Goal: Register for event/course

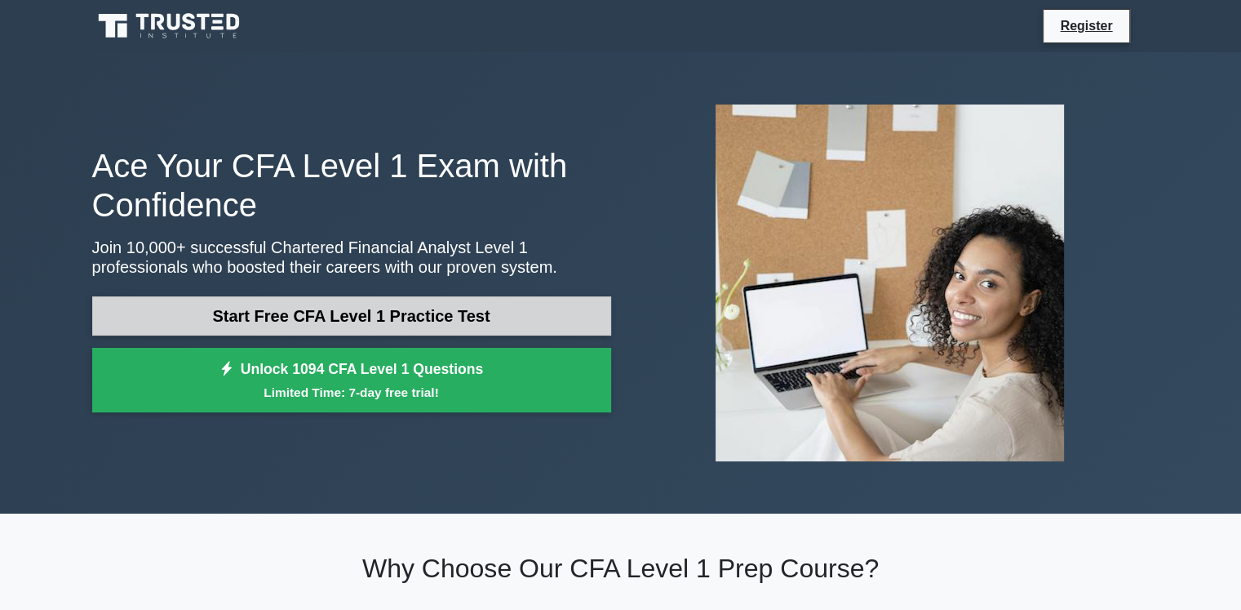
click at [455, 322] on link "Start Free CFA Level 1 Practice Test" at bounding box center [351, 315] width 519 height 39
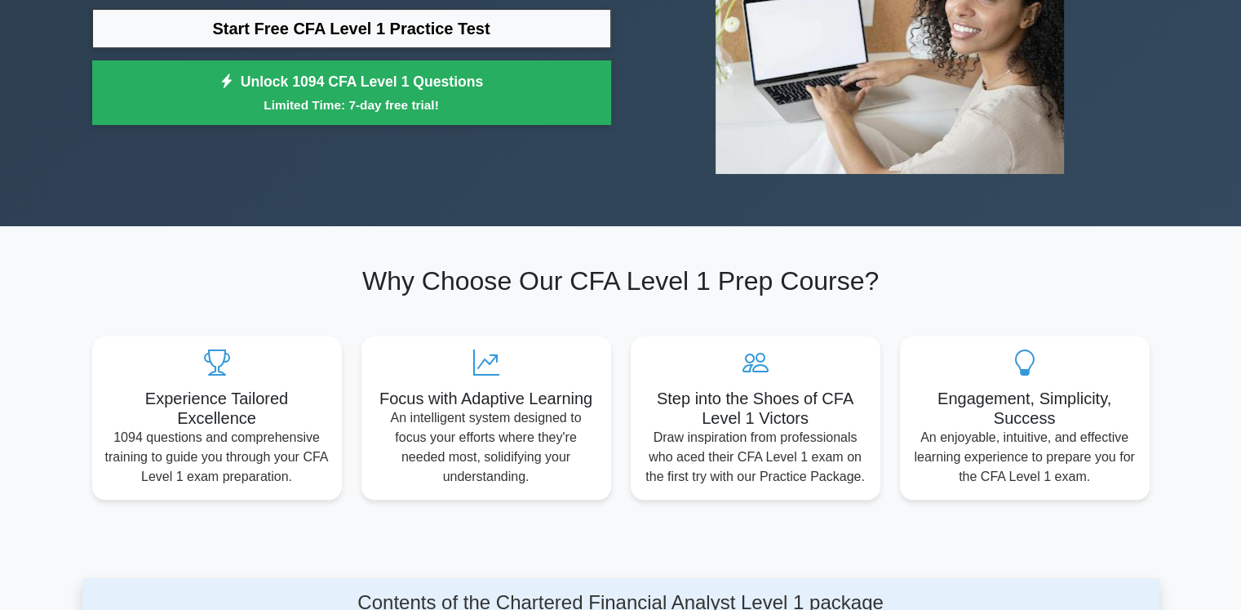
scroll to position [294, 0]
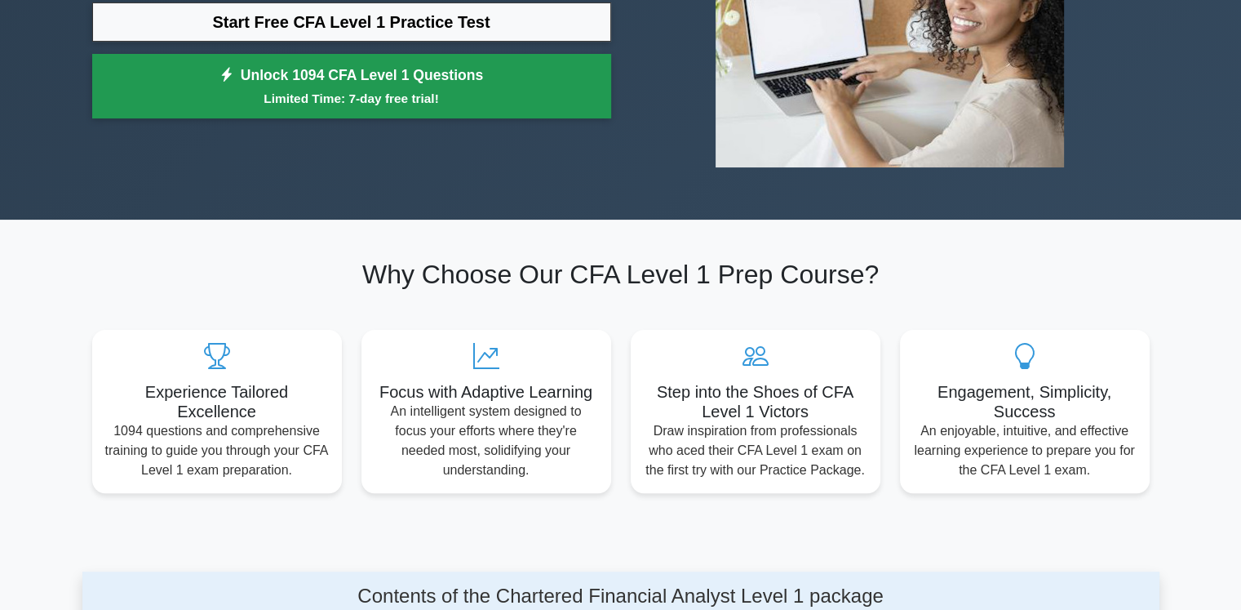
click at [417, 98] on small "Limited Time: 7-day free trial!" at bounding box center [352, 98] width 478 height 19
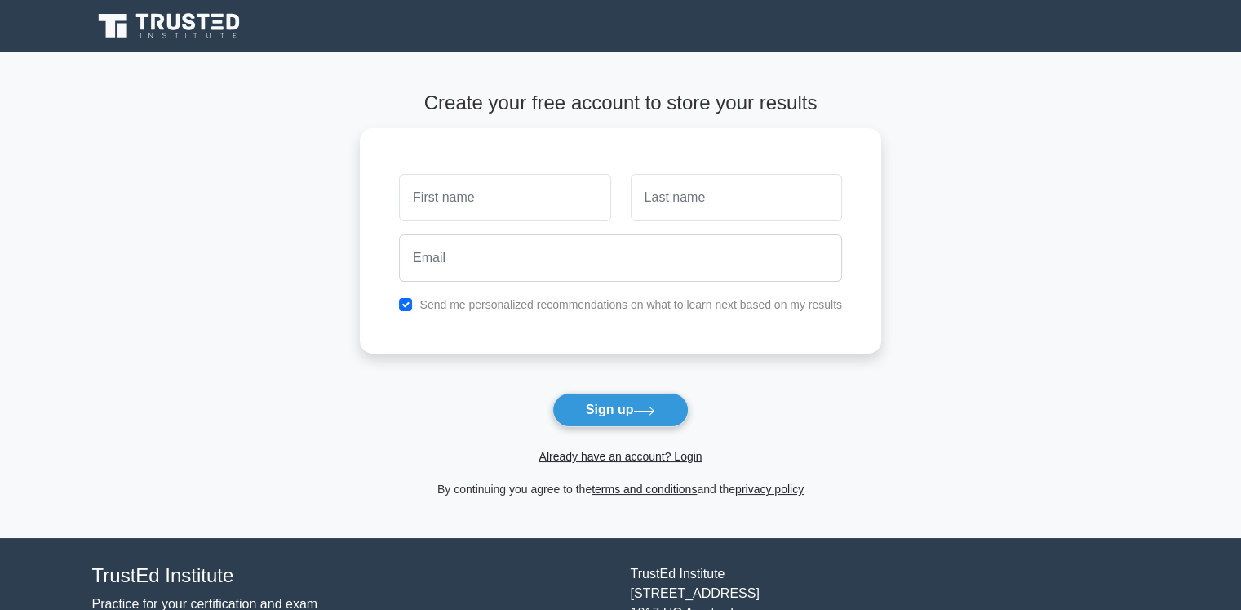
click at [135, 27] on icon at bounding box center [170, 26] width 157 height 31
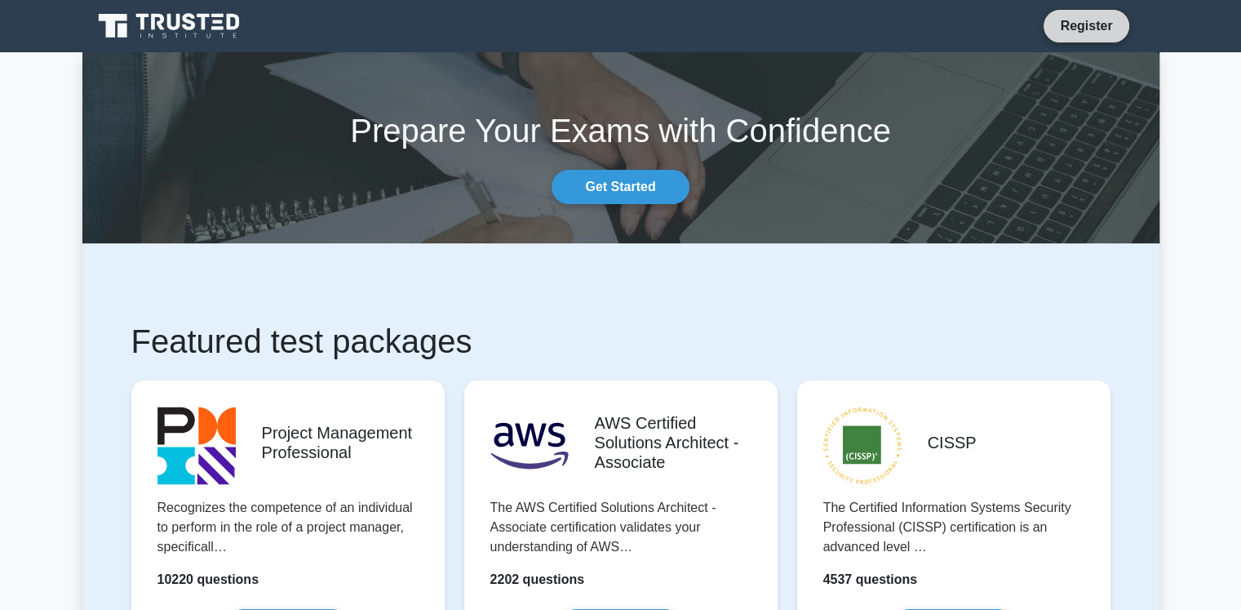
click at [1067, 26] on link "Register" at bounding box center [1086, 26] width 72 height 20
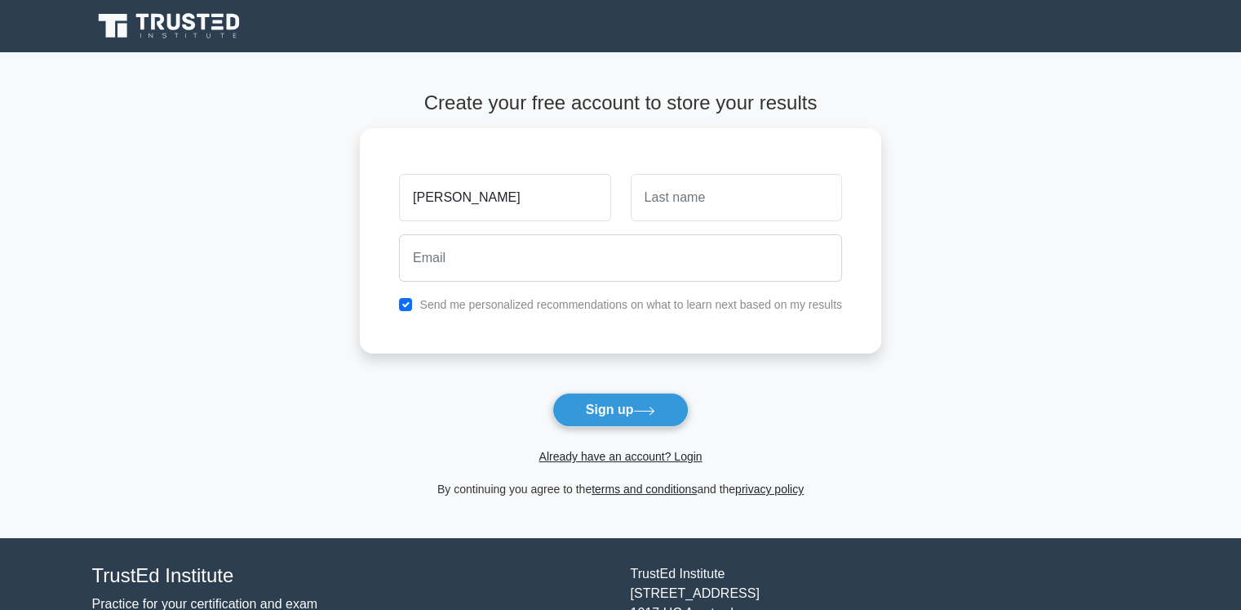
type input "[PERSON_NAME]"
type input "Arion"
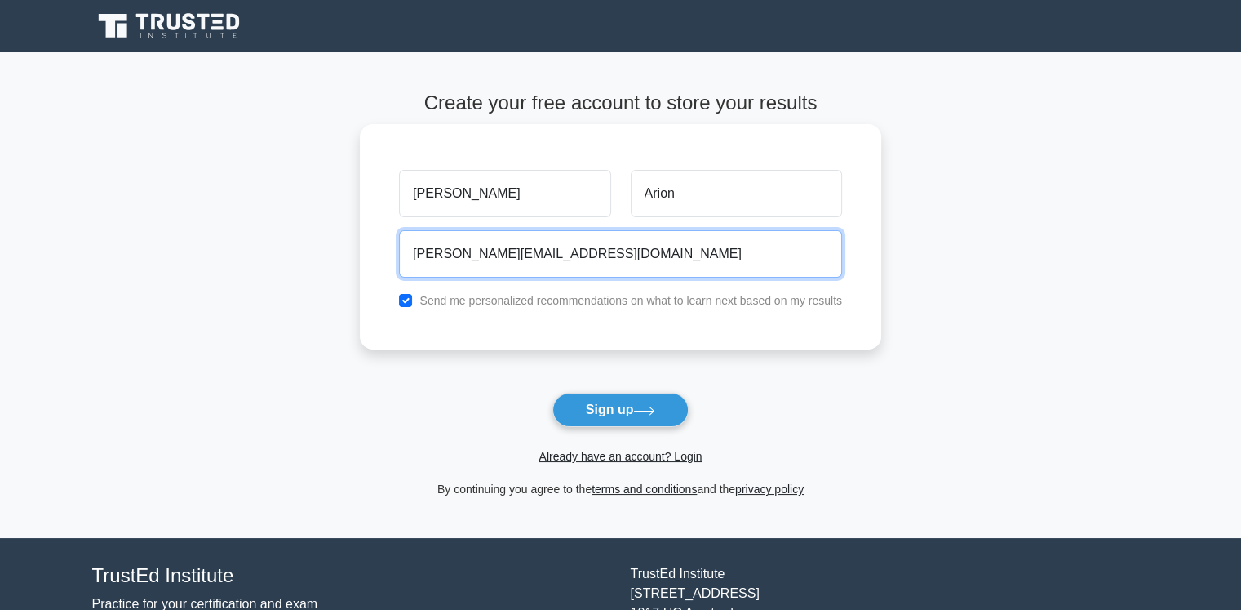
type input "[PERSON_NAME][EMAIL_ADDRESS][DOMAIN_NAME]"
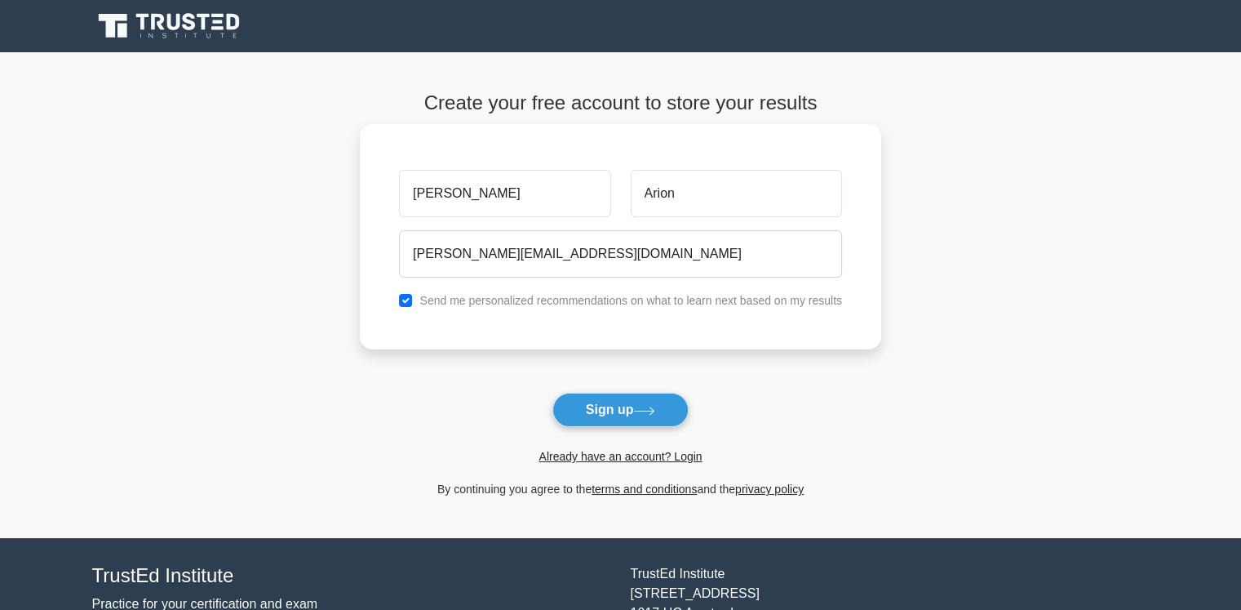
click at [538, 299] on label "Send me personalized recommendations on what to learn next based on my results" at bounding box center [630, 300] width 423 height 13
click at [411, 302] on input "checkbox" at bounding box center [405, 300] width 13 height 13
checkbox input "false"
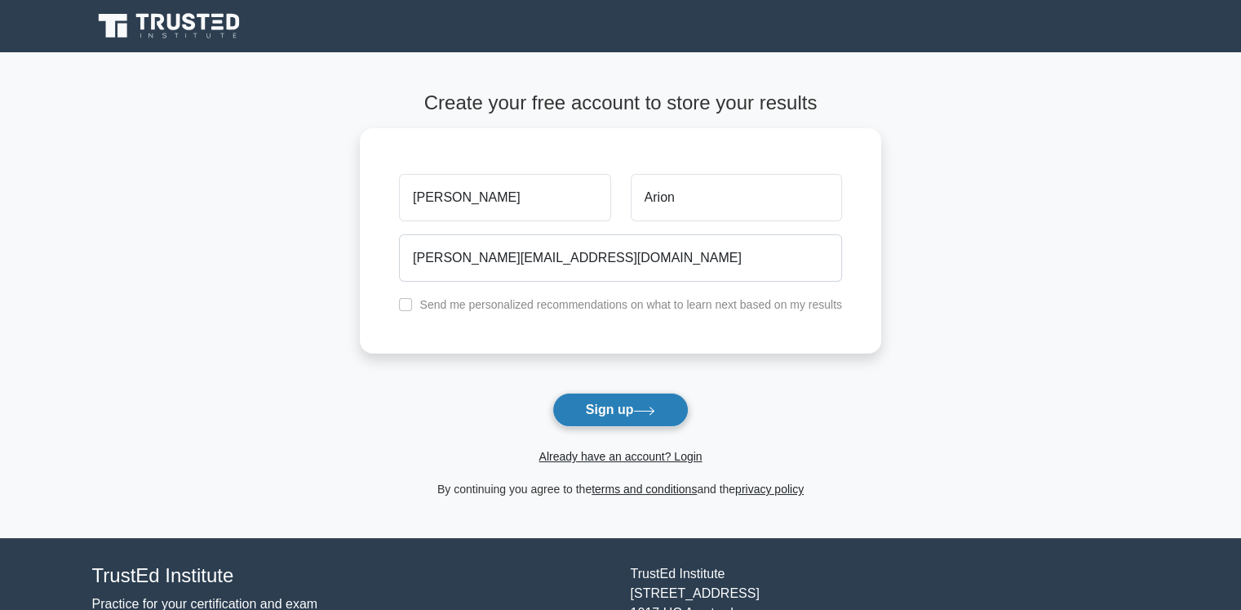
click at [637, 403] on button "Sign up" at bounding box center [620, 410] width 137 height 34
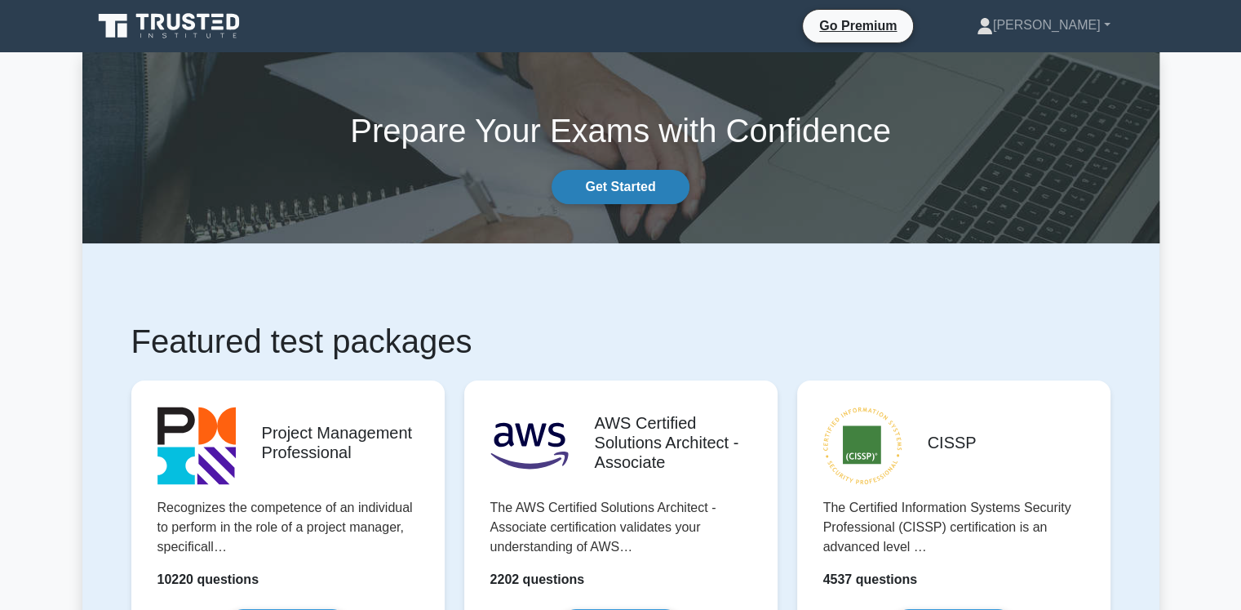
click at [653, 175] on link "Get Started" at bounding box center [620, 187] width 137 height 34
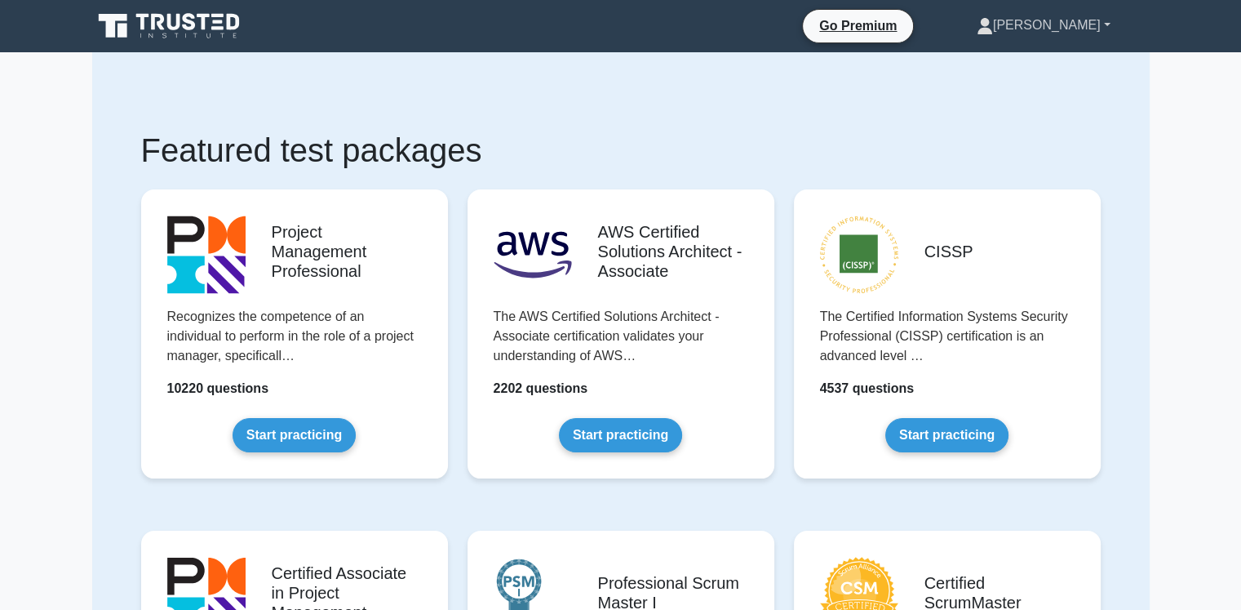
click at [1054, 24] on link "[PERSON_NAME]" at bounding box center [1044, 25] width 212 height 33
click at [1053, 26] on link "[PERSON_NAME]" at bounding box center [1044, 25] width 212 height 33
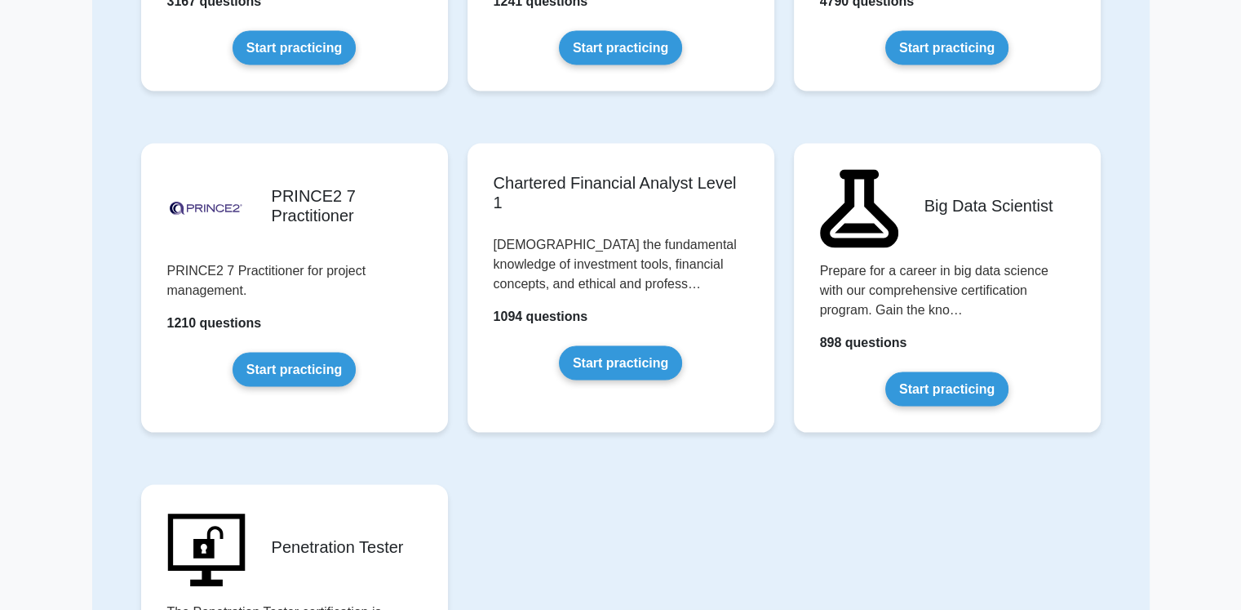
scroll to position [3123, 0]
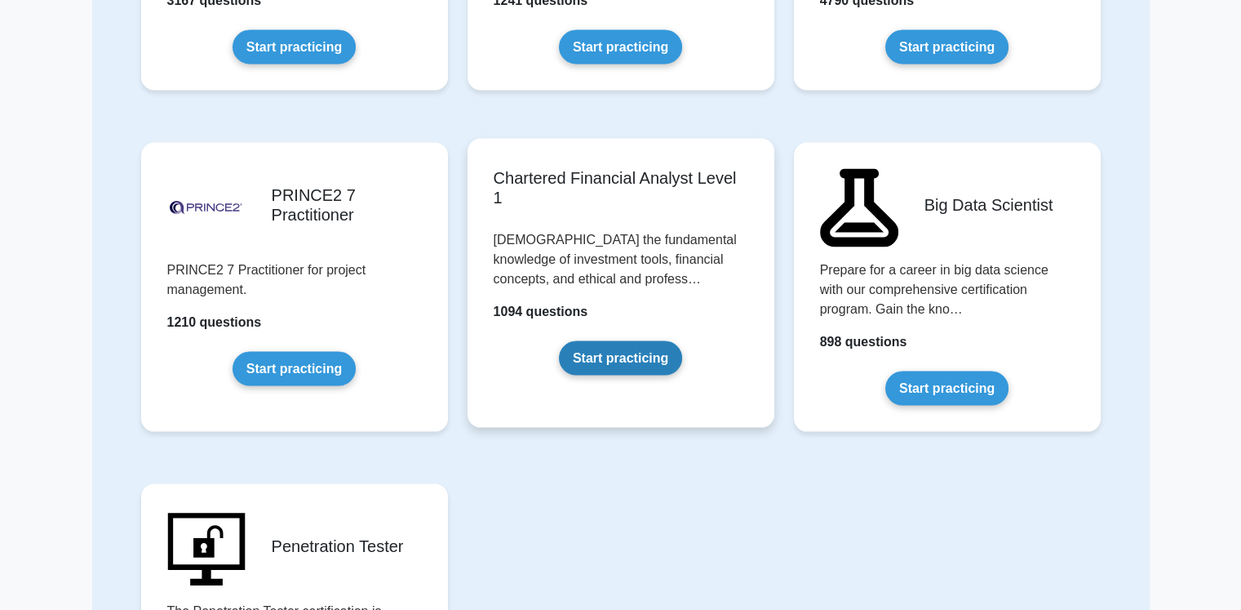
click at [579, 341] on link "Start practicing" at bounding box center [620, 358] width 123 height 34
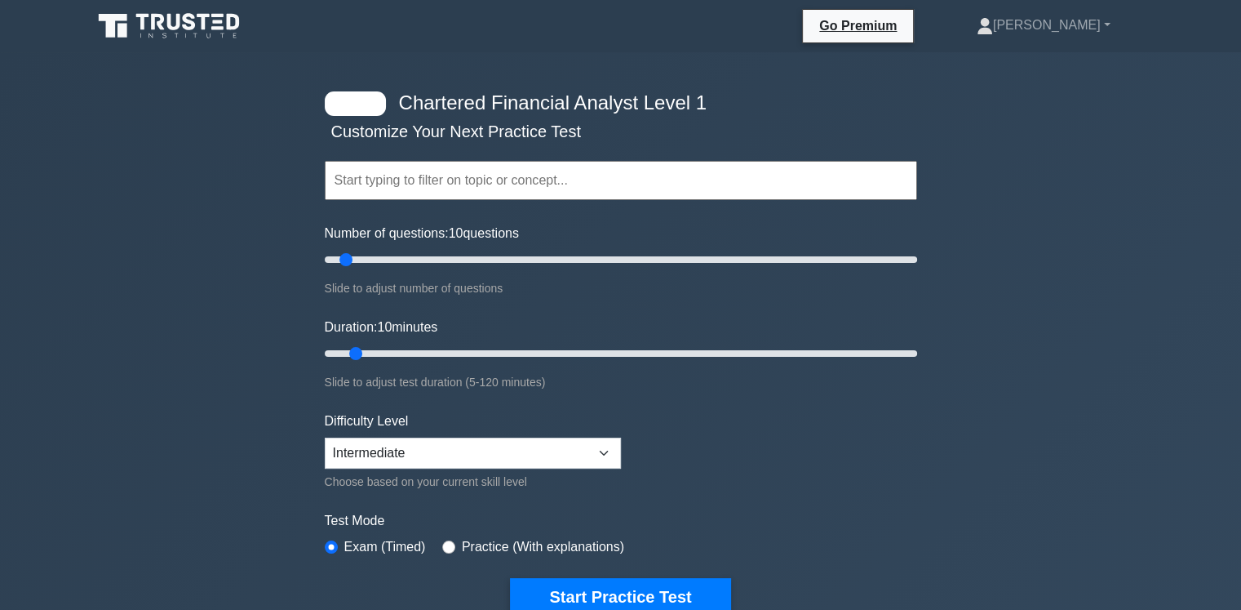
click at [384, 166] on input "text" at bounding box center [621, 180] width 592 height 39
click at [362, 100] on div at bounding box center [355, 103] width 61 height 24
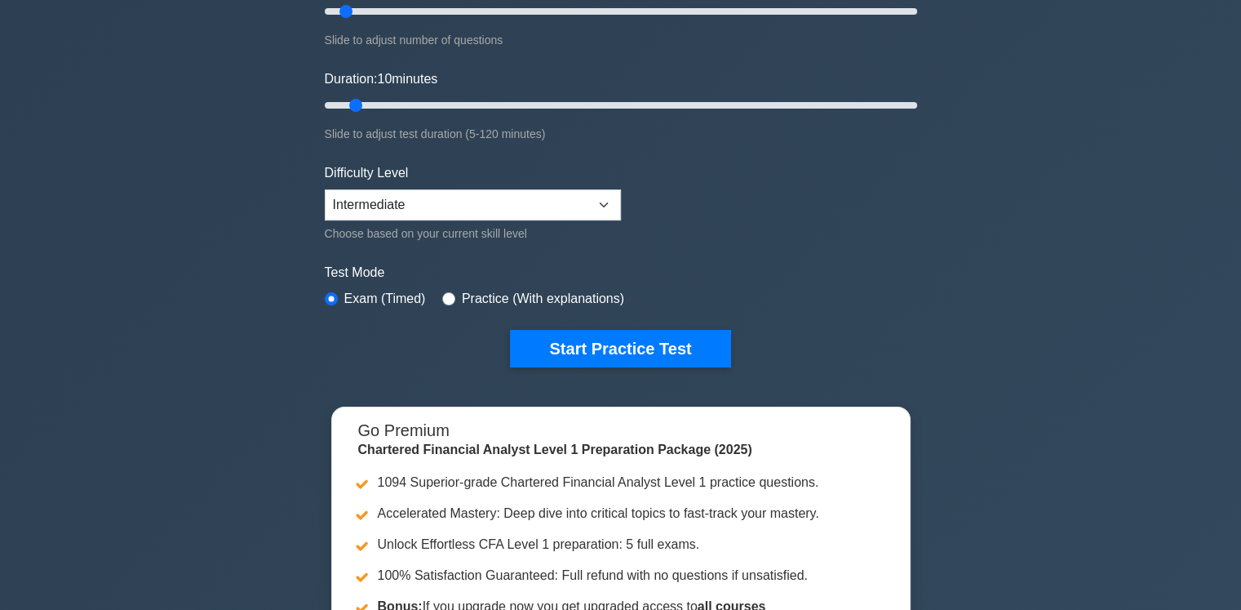
scroll to position [251, 0]
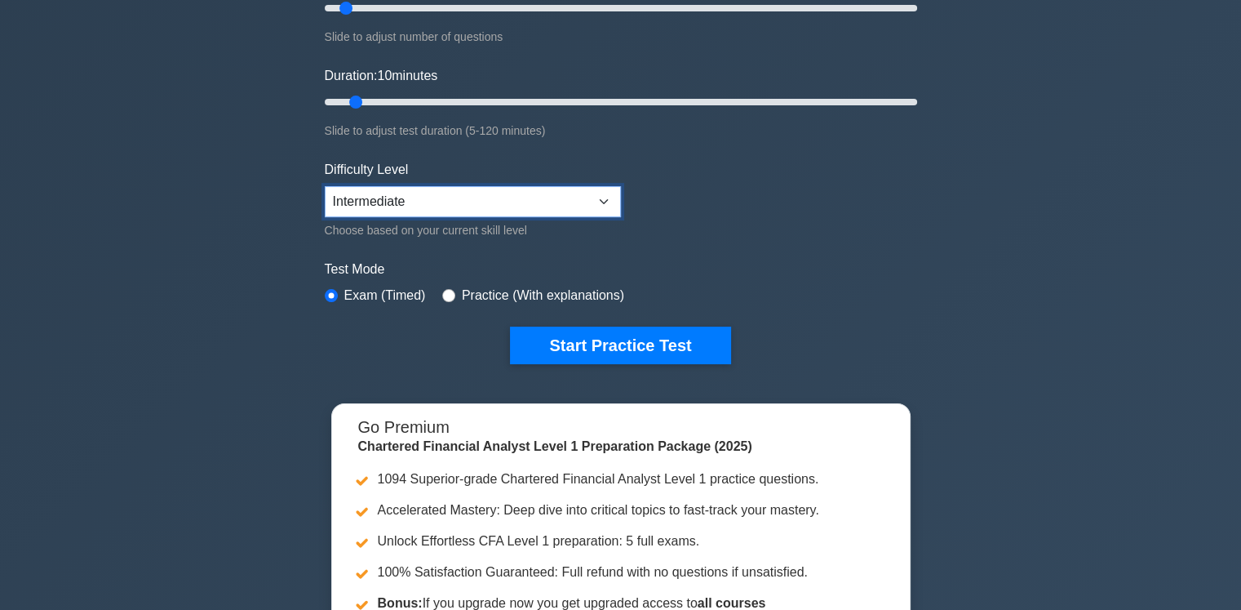
click at [446, 190] on select "Beginner Intermediate Expert" at bounding box center [473, 201] width 296 height 31
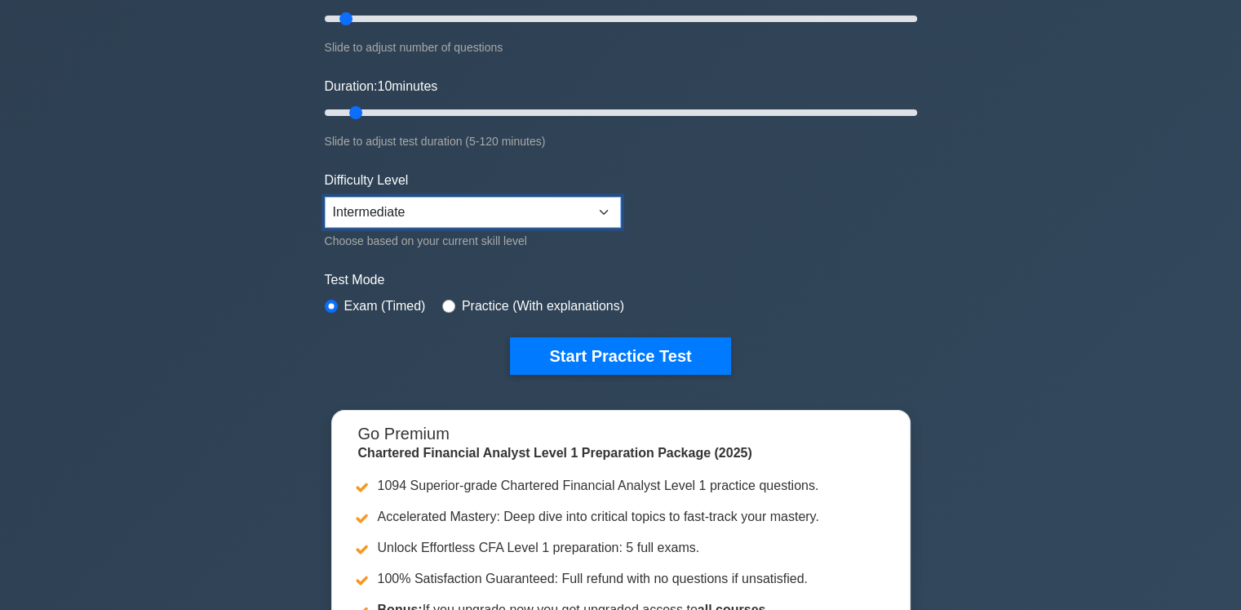
scroll to position [209, 0]
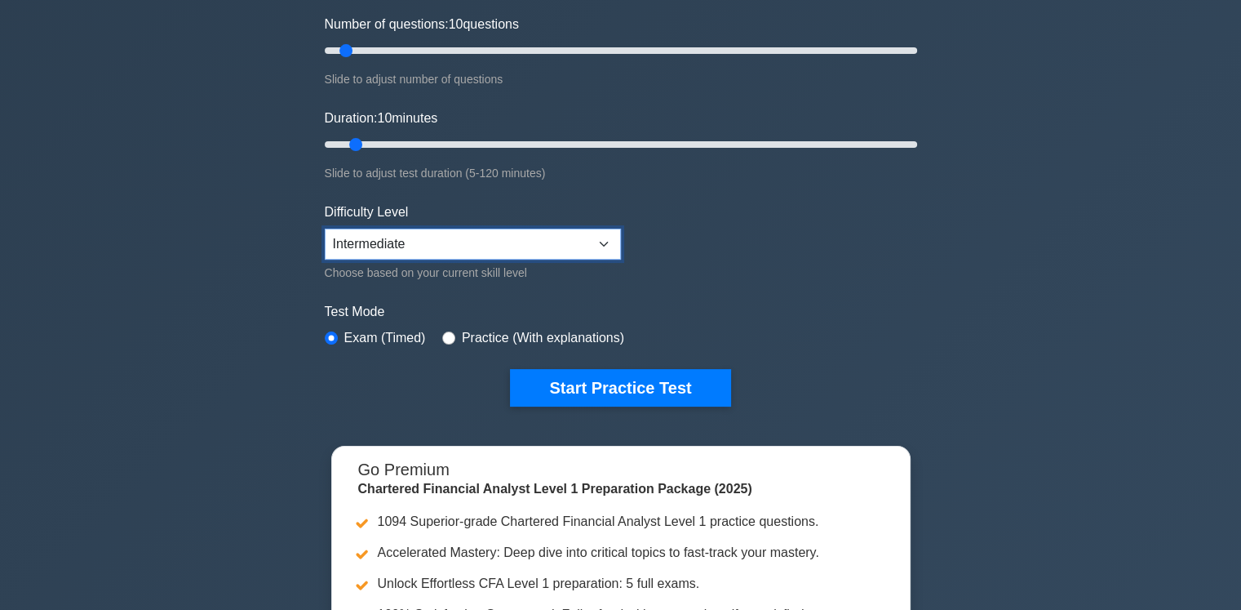
click at [568, 247] on select "Beginner Intermediate Expert" at bounding box center [473, 243] width 296 height 31
select select "expert"
click at [325, 228] on select "Beginner Intermediate Expert" at bounding box center [473, 243] width 296 height 31
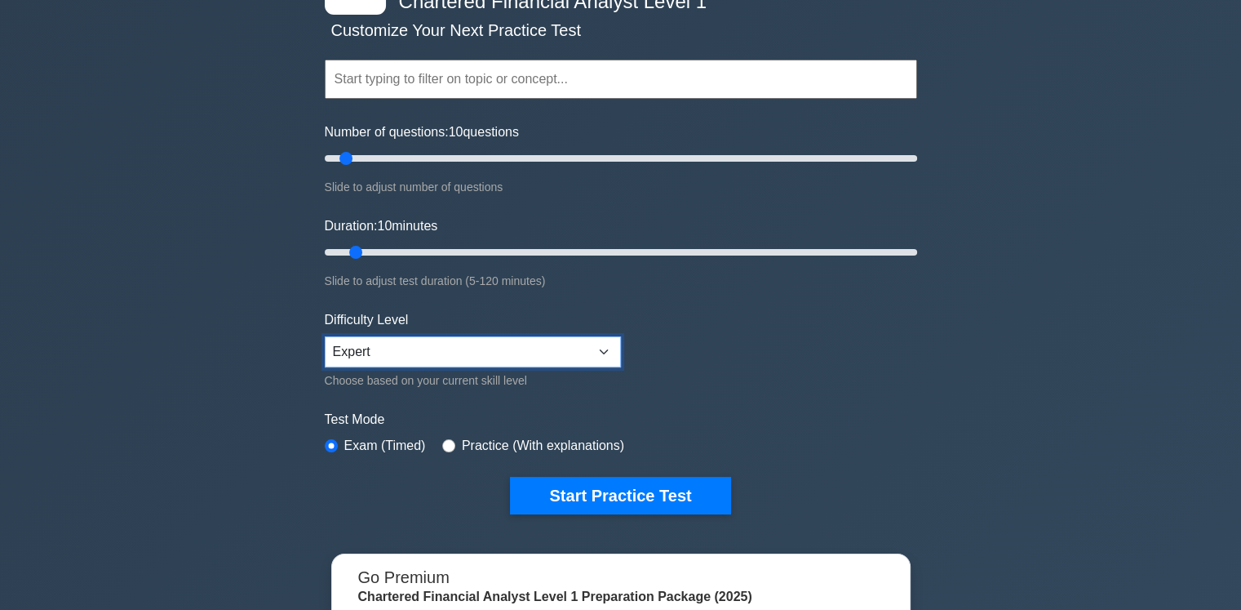
scroll to position [96, 0]
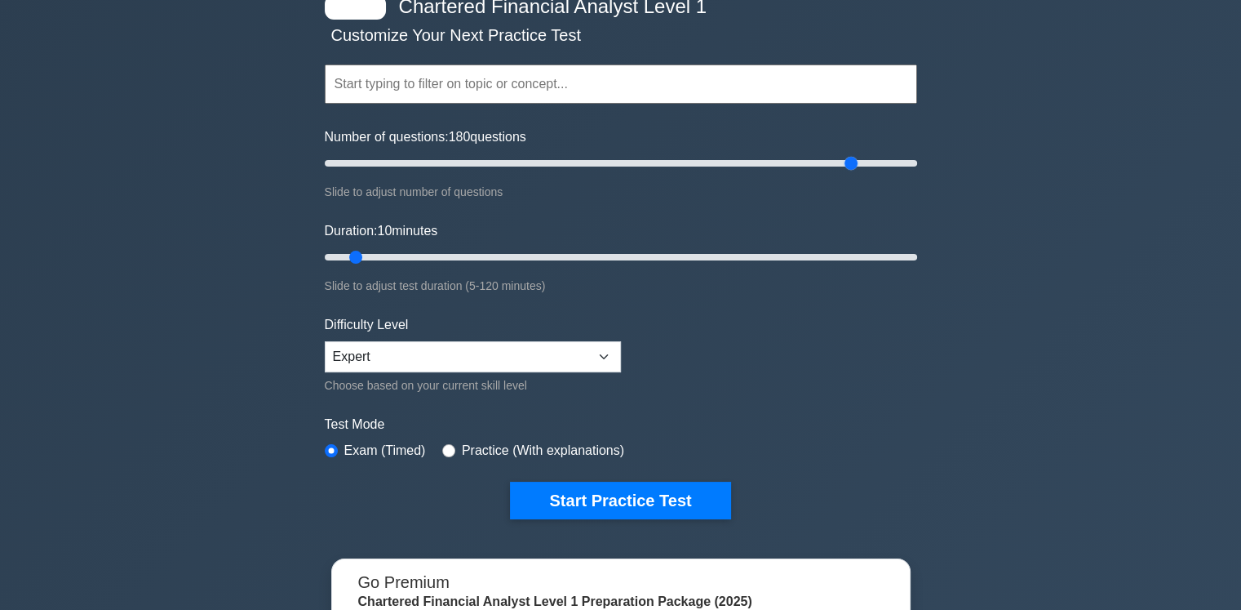
drag, startPoint x: 348, startPoint y: 164, endPoint x: 854, endPoint y: 159, distance: 506.0
type input "180"
click at [854, 159] on input "Number of questions: 180 questions" at bounding box center [621, 163] width 592 height 20
click at [694, 95] on input "text" at bounding box center [621, 83] width 592 height 39
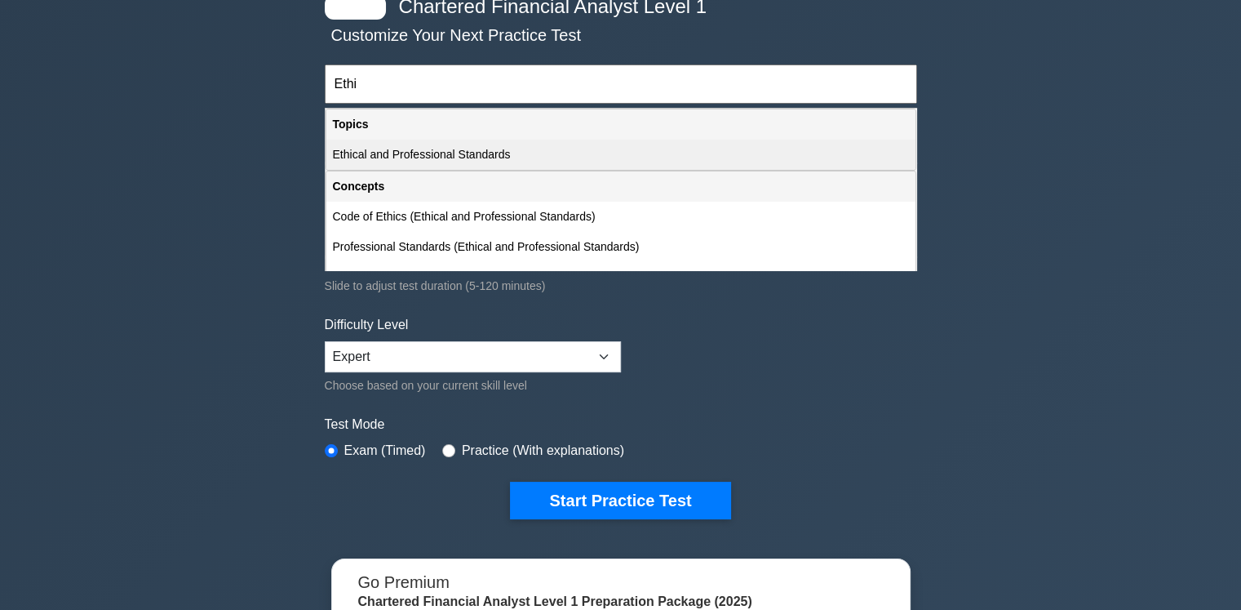
click at [575, 158] on div "Ethical and Professional Standards" at bounding box center [620, 155] width 589 height 30
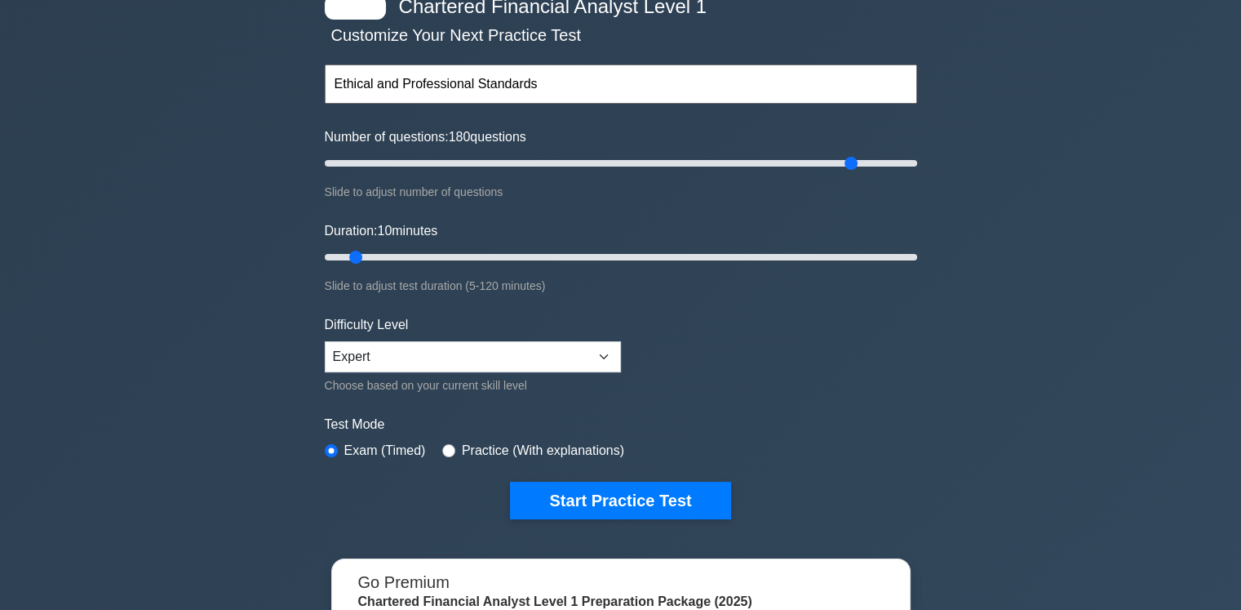
click at [585, 91] on input "Ethical and Professional Standards" at bounding box center [621, 83] width 592 height 39
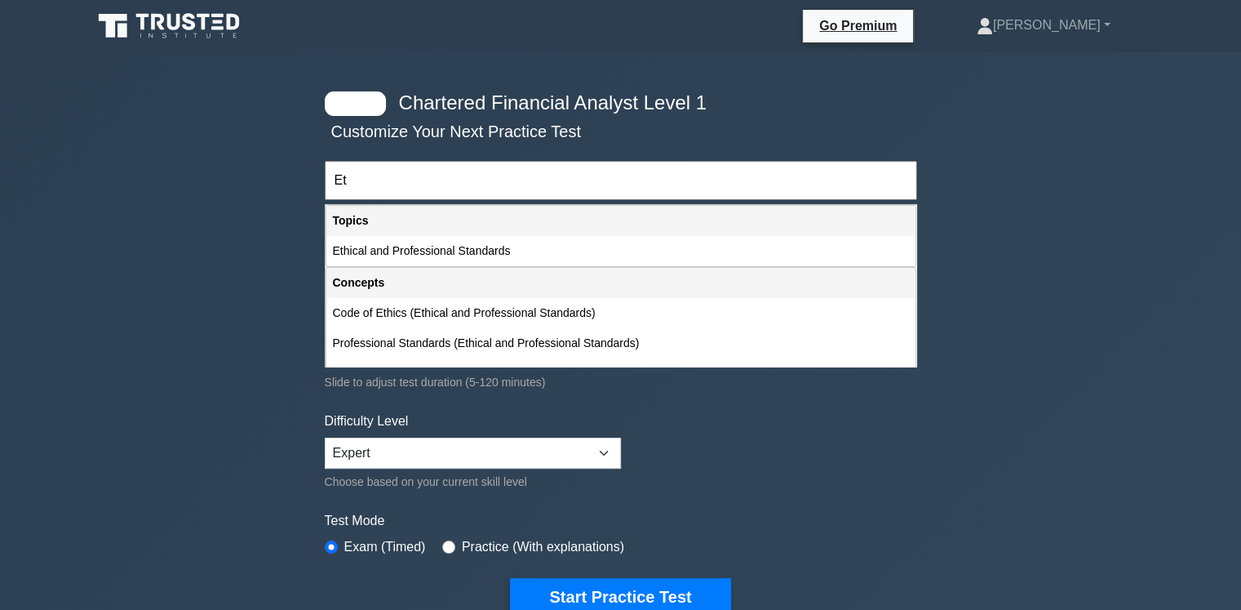
type input "E"
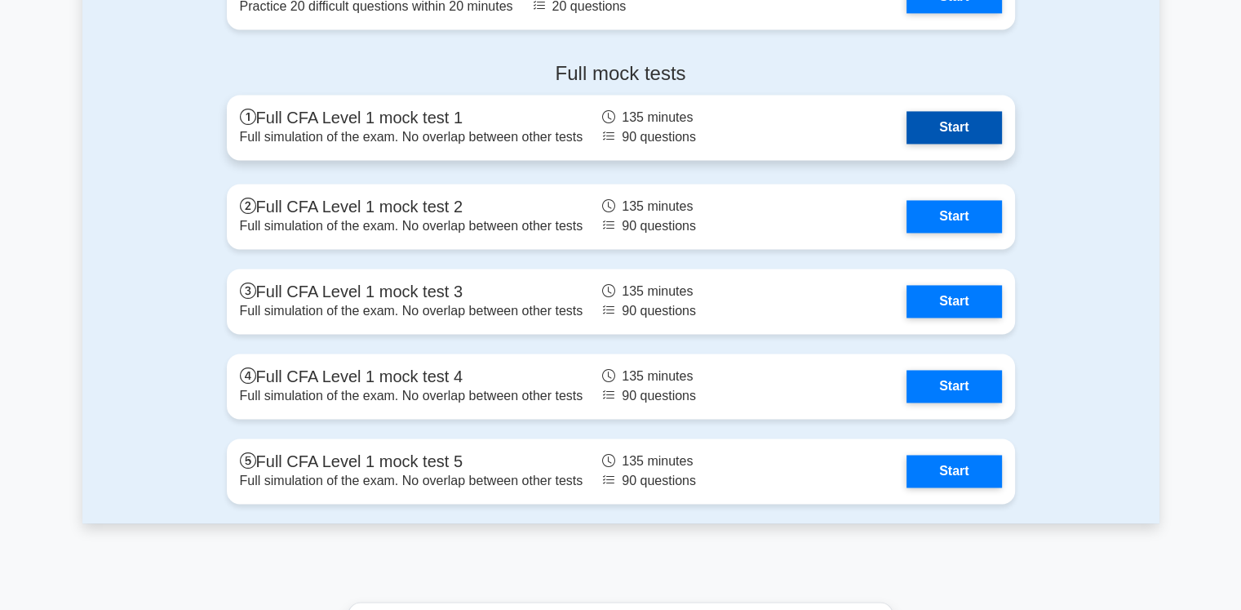
scroll to position [2482, 0]
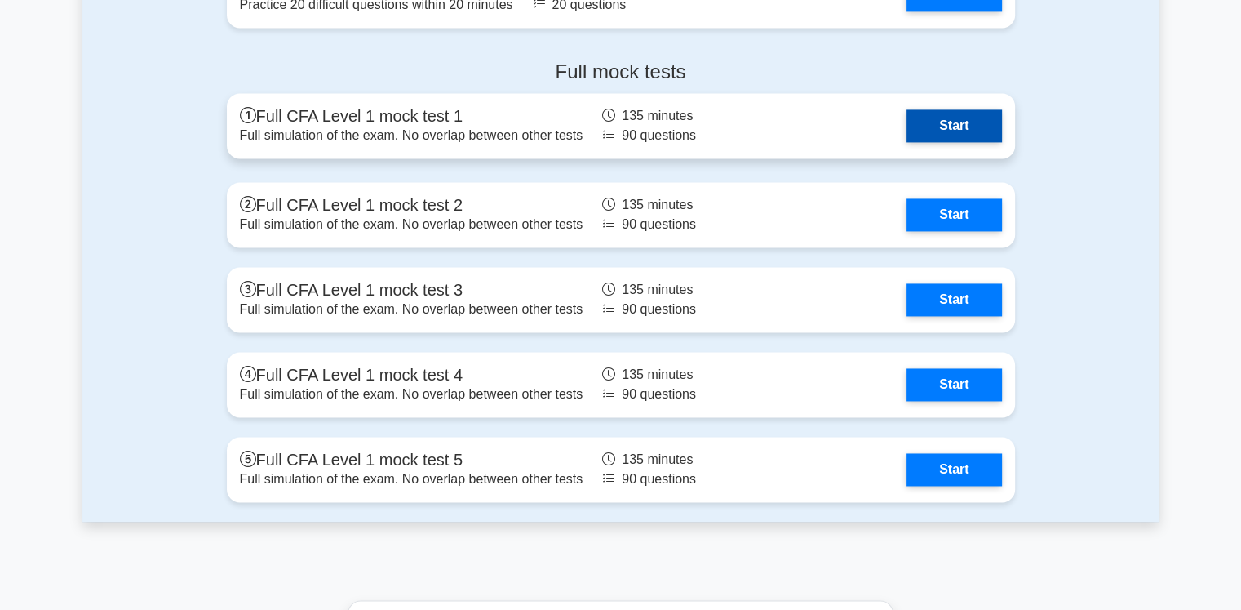
click at [951, 119] on link "Start" at bounding box center [954, 125] width 95 height 33
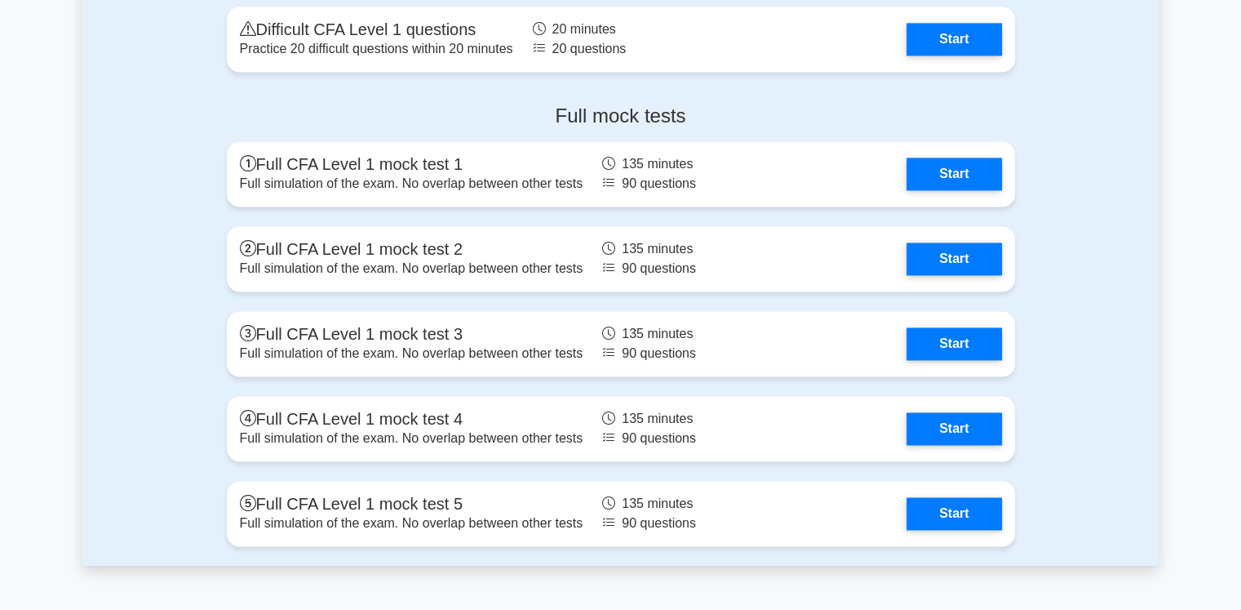
scroll to position [2441, 0]
